Goal: Find contact information: Find contact information

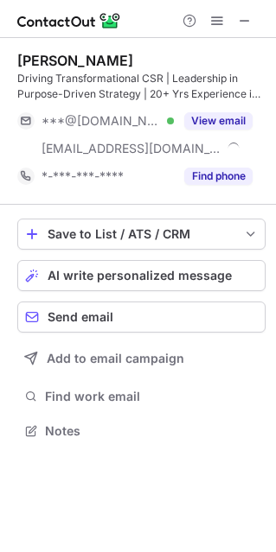
scroll to position [418, 276]
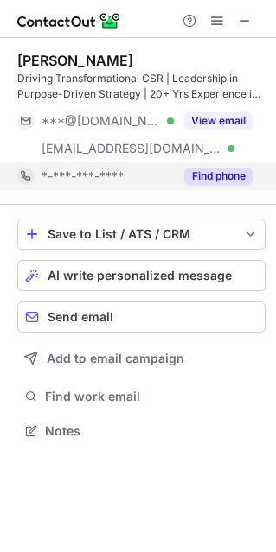
click at [223, 173] on button "Find phone" at bounding box center [218, 176] width 68 height 17
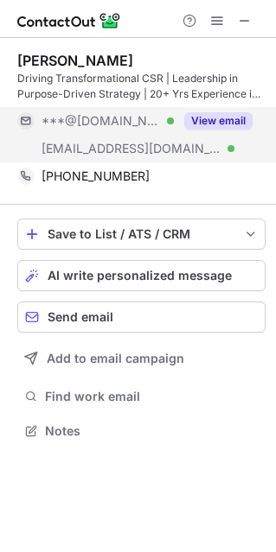
click at [214, 121] on button "View email" at bounding box center [218, 120] width 68 height 17
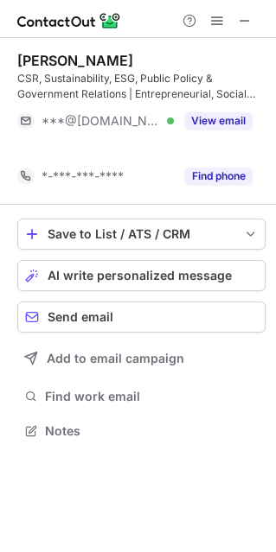
scroll to position [391, 276]
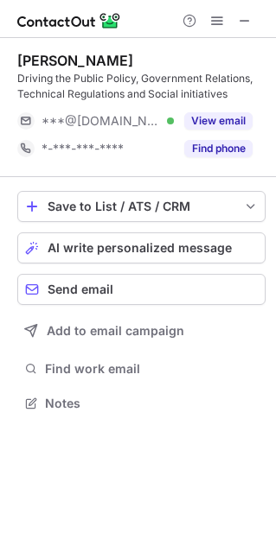
scroll to position [391, 276]
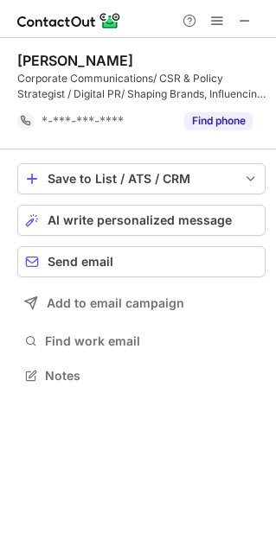
scroll to position [363, 276]
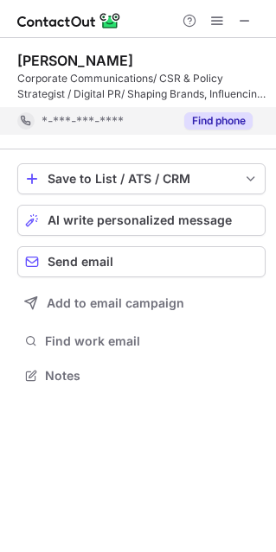
click at [215, 118] on button "Find phone" at bounding box center [218, 120] width 68 height 17
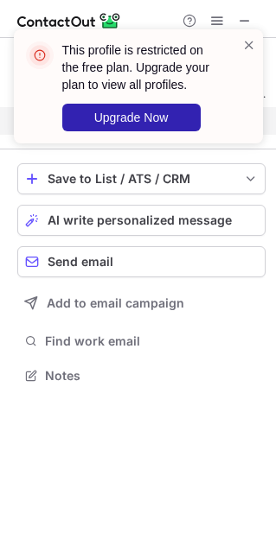
click at [239, 47] on div "This profile is restricted on the free plan. Upgrade your plan to view all prof…" at bounding box center [131, 86] width 221 height 100
click at [248, 43] on span at bounding box center [249, 44] width 14 height 17
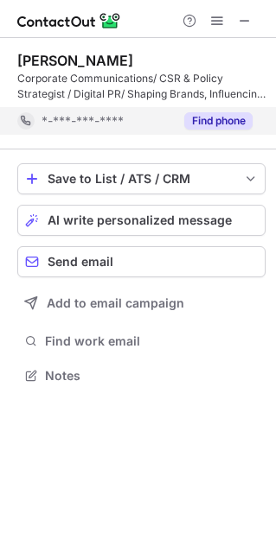
click at [248, 12] on div "This profile is restricted on the free plan. Upgrade your plan to view all prof…" at bounding box center [138, 93] width 277 height 163
click at [248, 15] on div "This profile is restricted on the free plan. Upgrade your plan to view all prof…" at bounding box center [138, 29] width 277 height 35
click at [248, 15] on span at bounding box center [245, 21] width 14 height 14
